Goal: Information Seeking & Learning: Learn about a topic

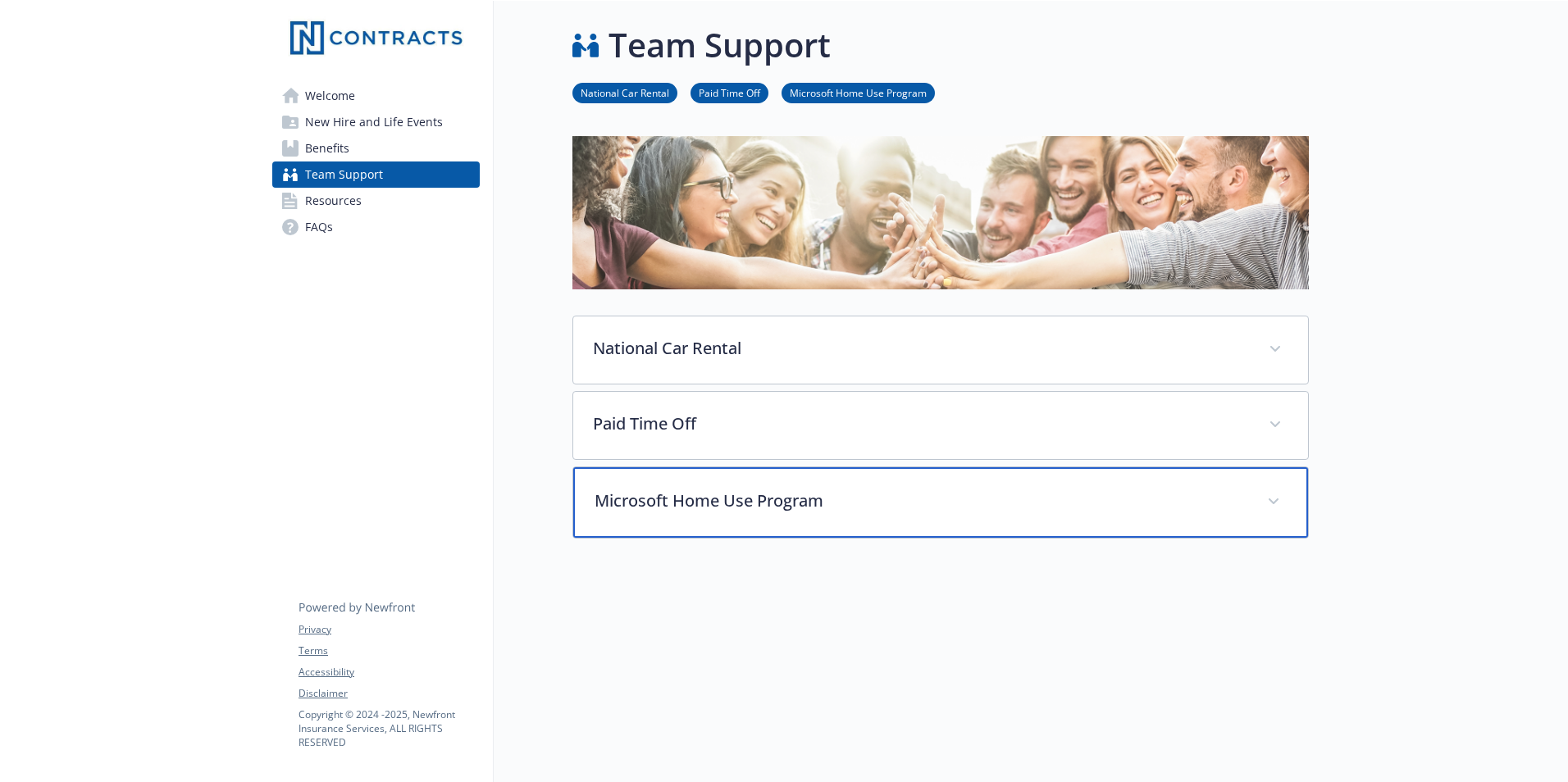
click at [819, 495] on p "Microsoft Home Use Program" at bounding box center [920, 501] width 653 height 25
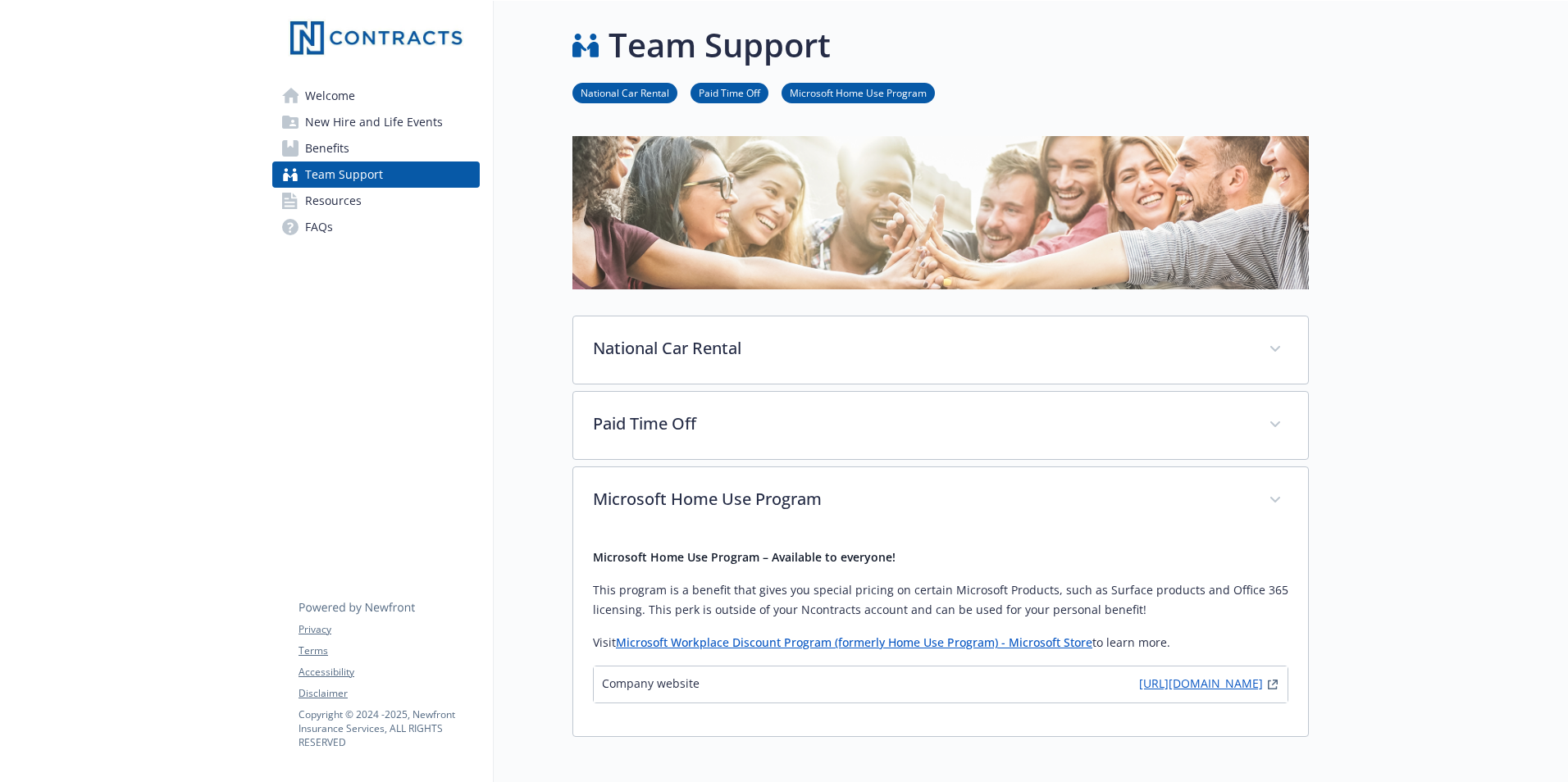
click at [1155, 692] on link "[URL][DOMAIN_NAME]" at bounding box center [1200, 684] width 124 height 20
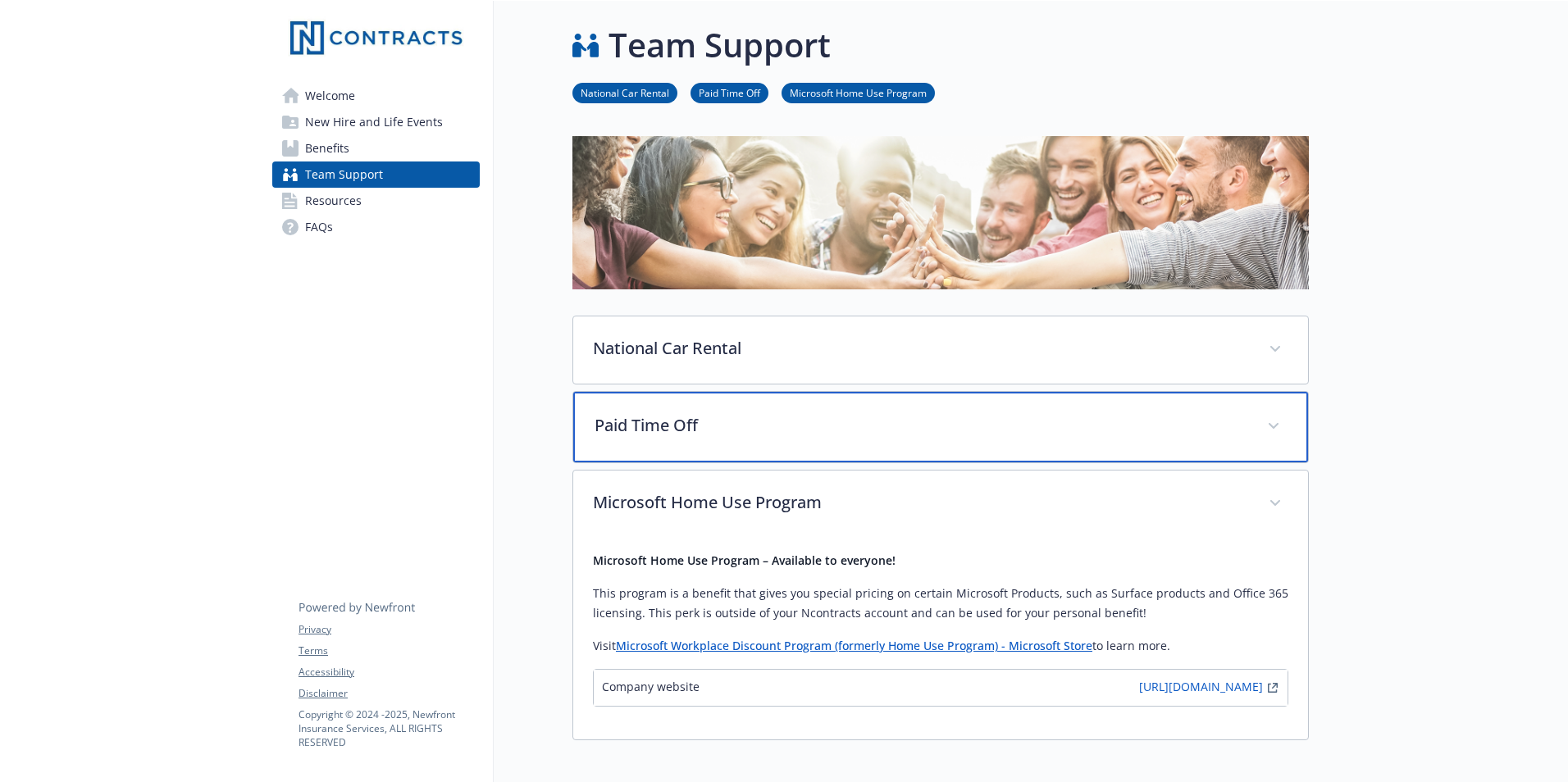
click at [716, 440] on div "Paid Time Off" at bounding box center [940, 427] width 735 height 71
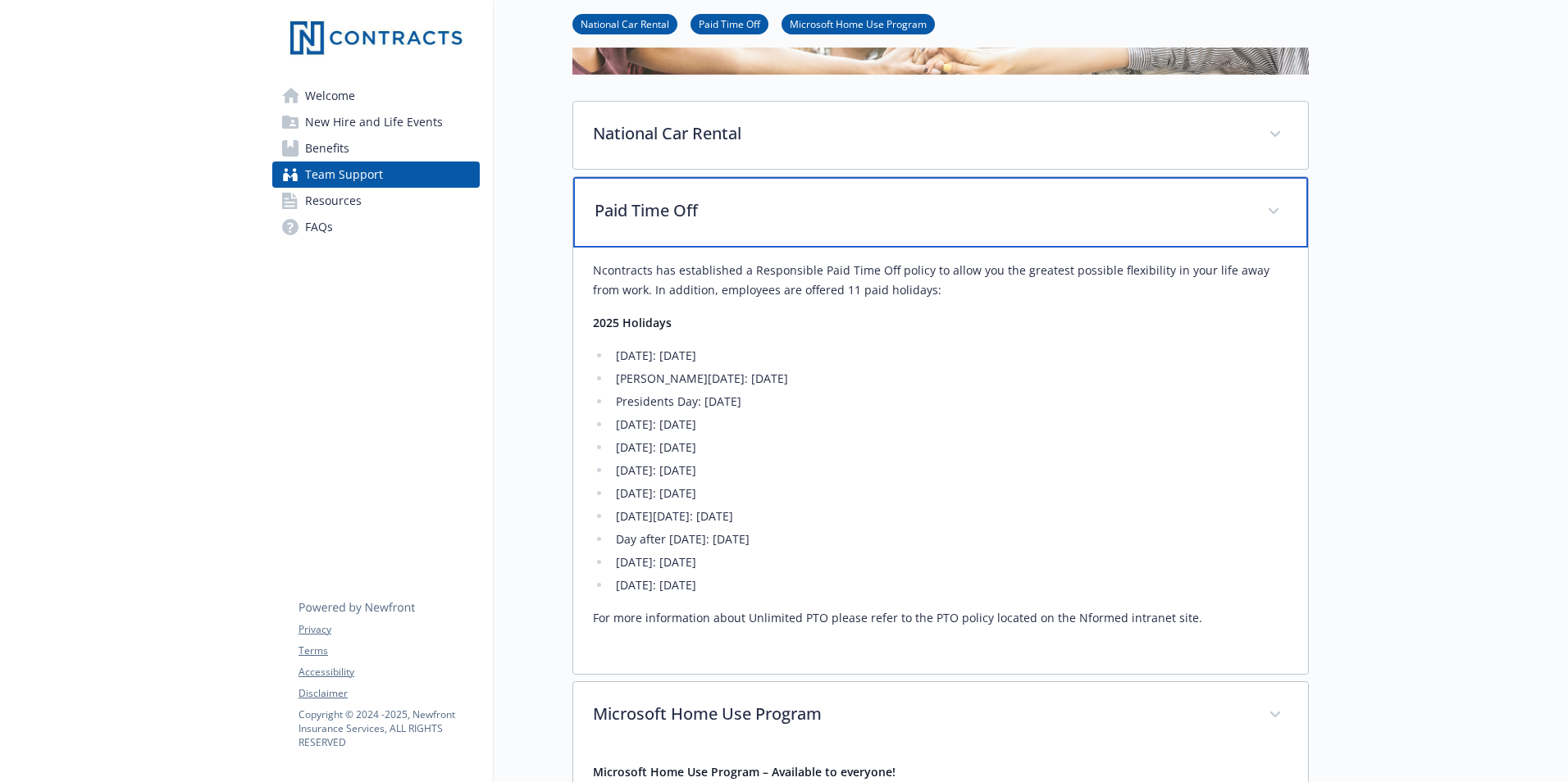
scroll to position [164, 0]
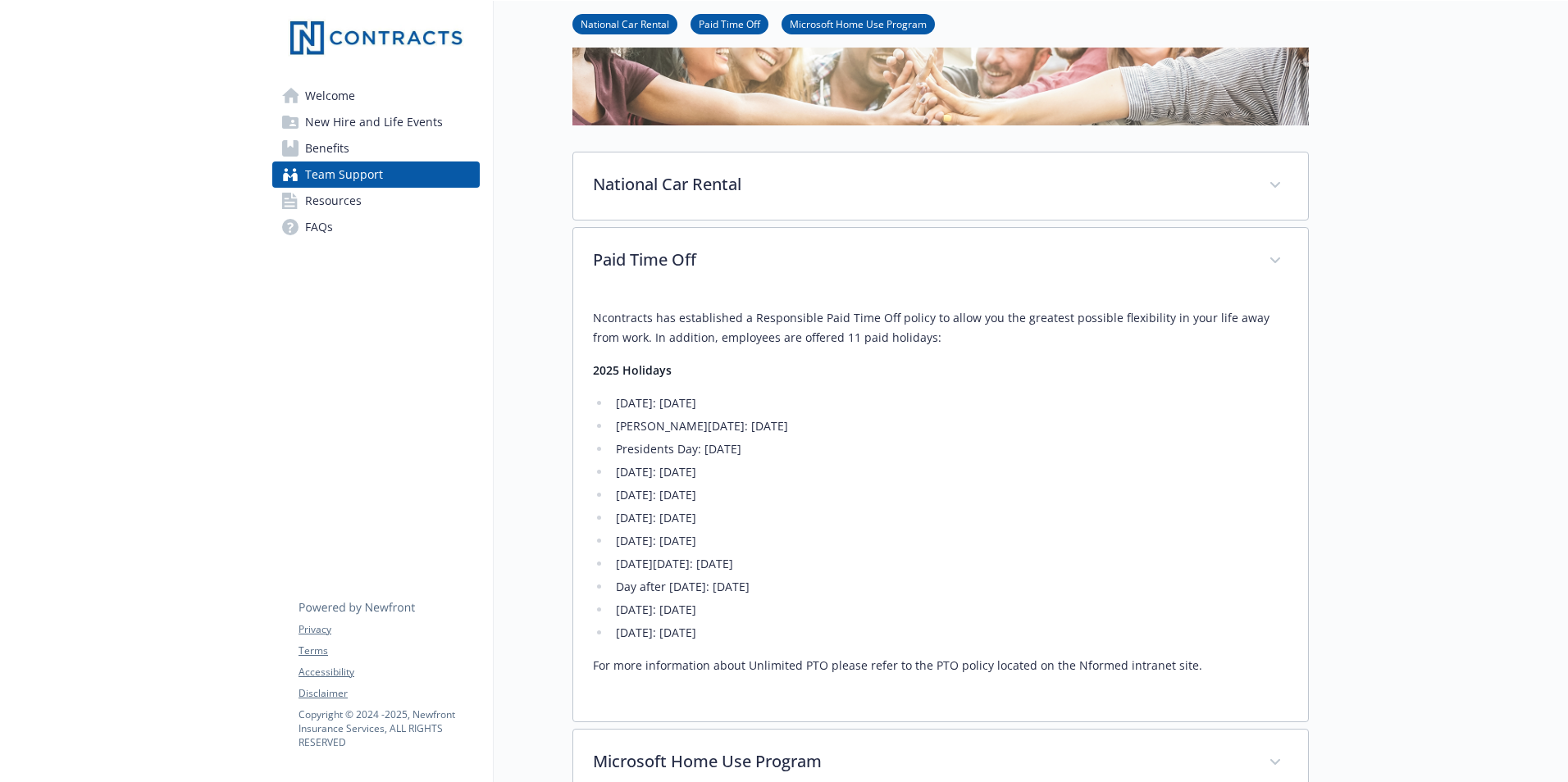
click at [419, 116] on span "New Hire and Life Events" at bounding box center [374, 122] width 138 height 26
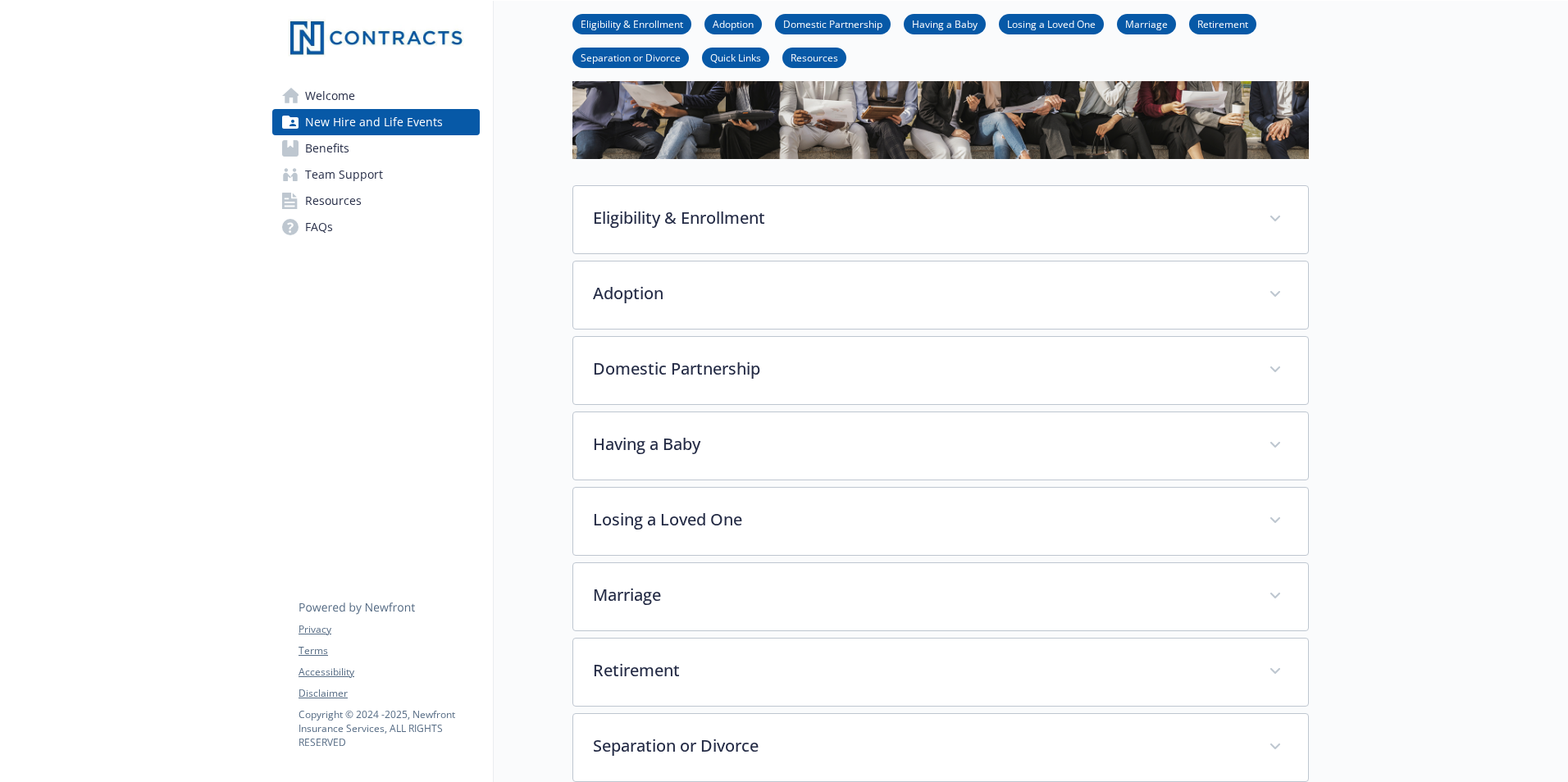
click at [342, 142] on span "Benefits" at bounding box center [328, 149] width 44 height 26
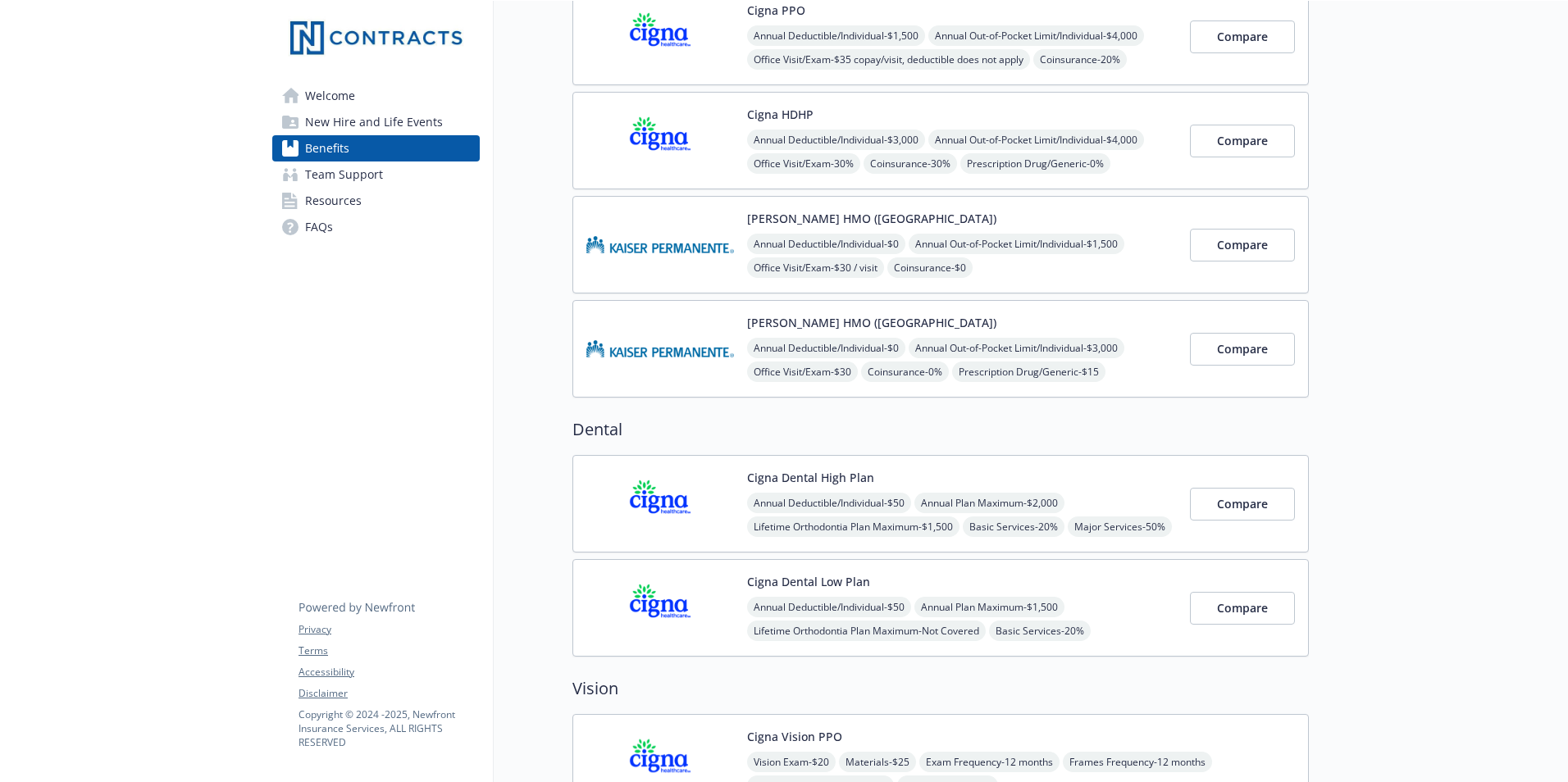
scroll to position [96, 0]
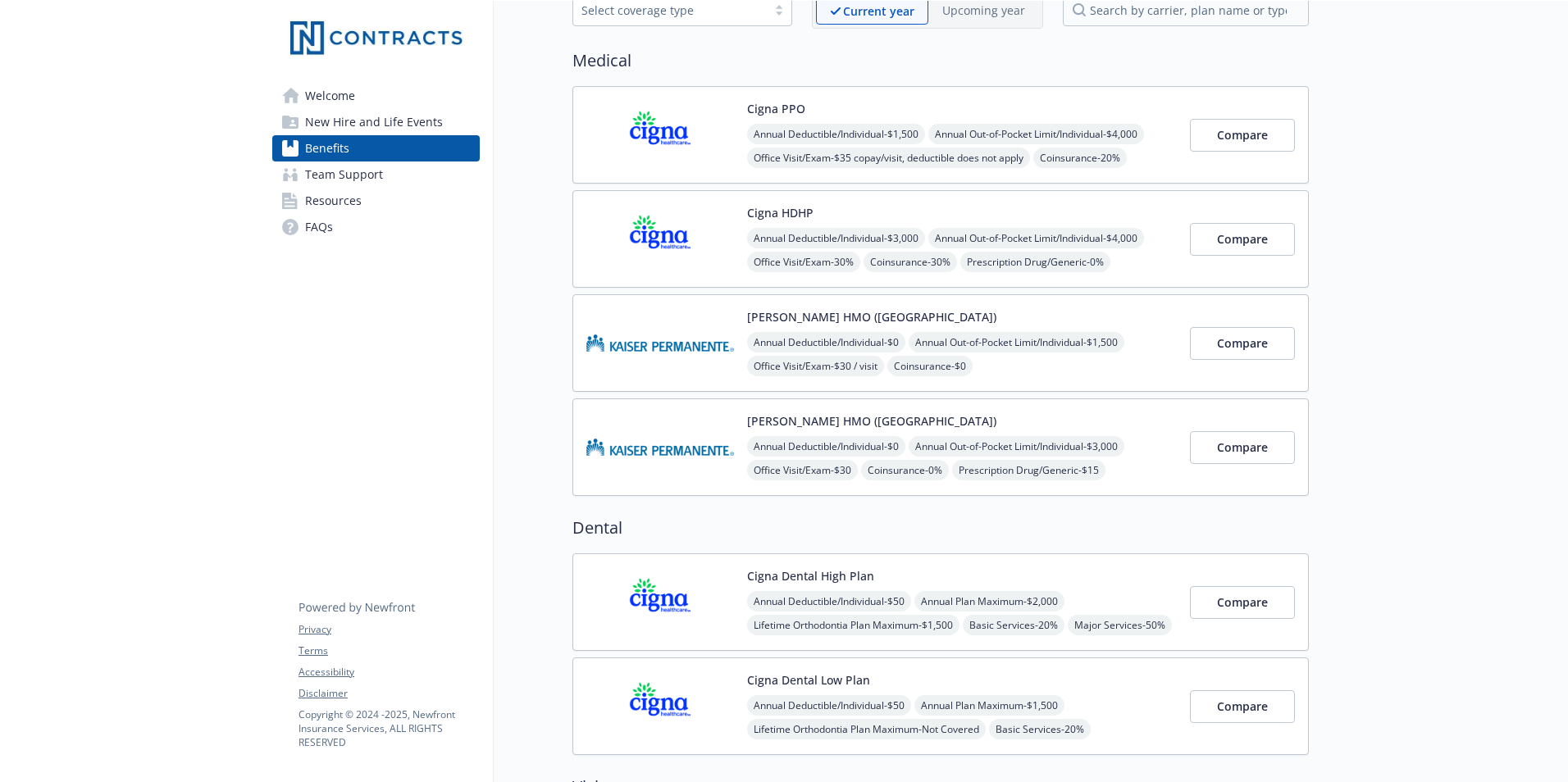
click at [417, 171] on link "Team Support" at bounding box center [376, 175] width 208 height 26
